Goal: Transaction & Acquisition: Purchase product/service

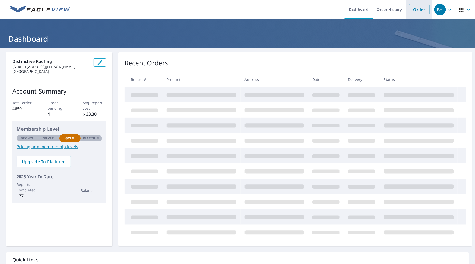
click at [426, 12] on link "Order" at bounding box center [419, 9] width 21 height 11
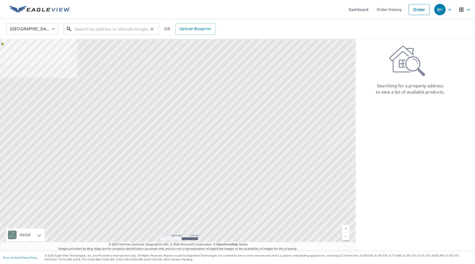
click at [105, 27] on input "text" at bounding box center [112, 29] width 74 height 14
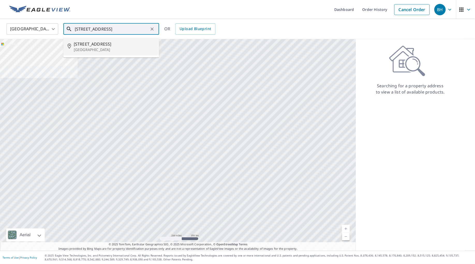
click at [102, 45] on span "[STREET_ADDRESS]" at bounding box center [114, 44] width 81 height 6
type input "[STREET_ADDRESS]"
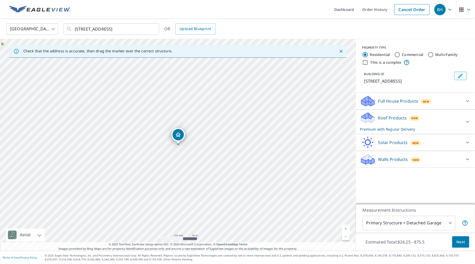
click at [346, 227] on link "Current Level 17, Zoom In" at bounding box center [346, 229] width 8 height 8
click at [346, 227] on link "Current Level 17.84799690655495, Zoom In" at bounding box center [346, 229] width 8 height 8
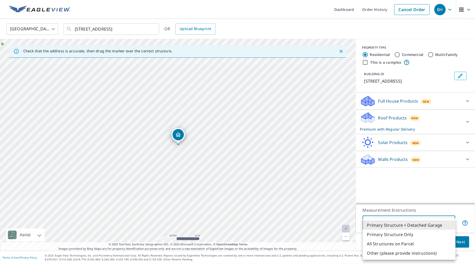
click at [413, 225] on body "BH BH Dashboard Order History Cancel Order BH [GEOGRAPHIC_DATA] [GEOGRAPHIC_DAT…" at bounding box center [237, 132] width 475 height 264
click at [404, 232] on li "Primary Structure Only" at bounding box center [409, 233] width 93 height 9
type input "2"
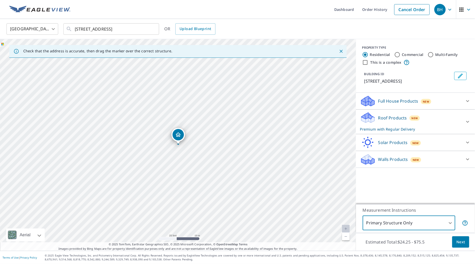
click at [460, 240] on span "Next" at bounding box center [460, 242] width 9 height 6
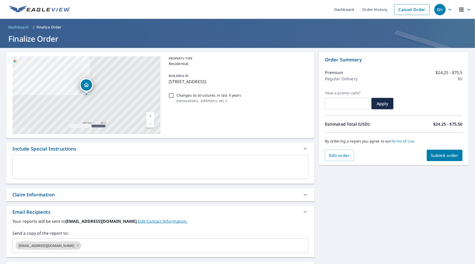
click at [50, 193] on div "Claim Information" at bounding box center [33, 194] width 42 height 7
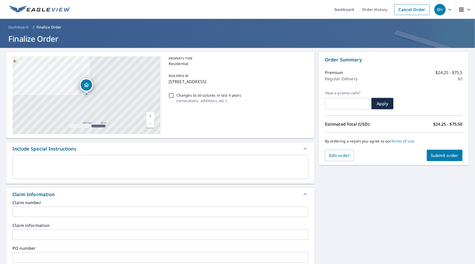
click at [48, 208] on input "text" at bounding box center [160, 211] width 296 height 10
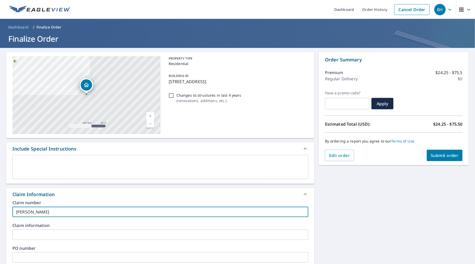
type input "[PERSON_NAME]"
click at [439, 155] on span "Submit order" at bounding box center [445, 155] width 28 height 6
